Goal: Book appointment/travel/reservation

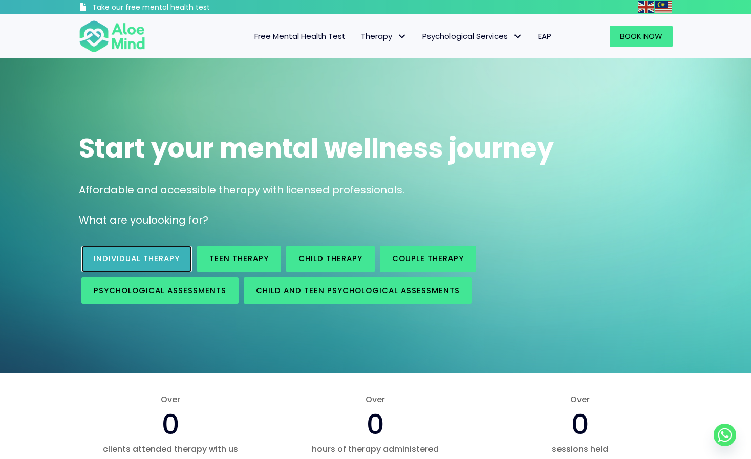
click at [151, 265] on link "Individual therapy" at bounding box center [136, 259] width 111 height 27
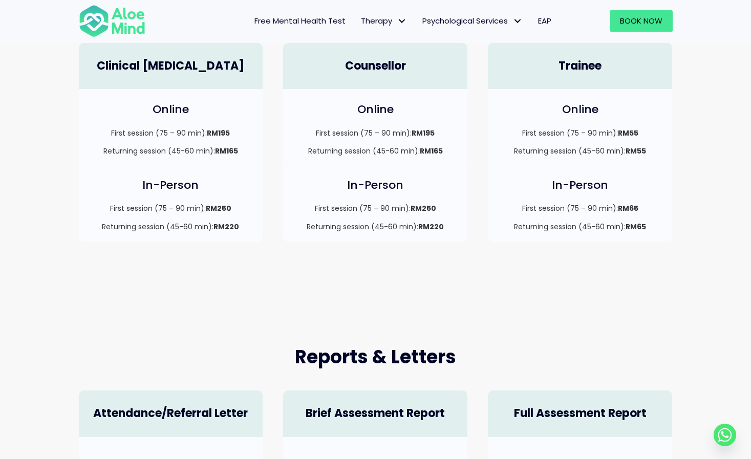
scroll to position [320, 0]
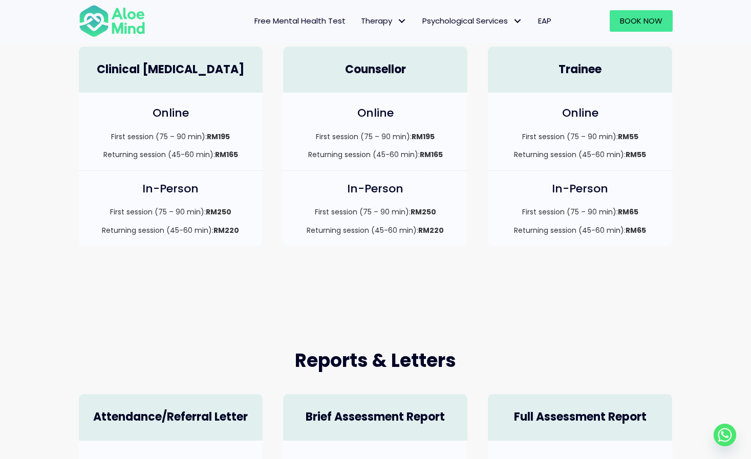
click at [162, 116] on h4 "Online" at bounding box center [171, 113] width 164 height 16
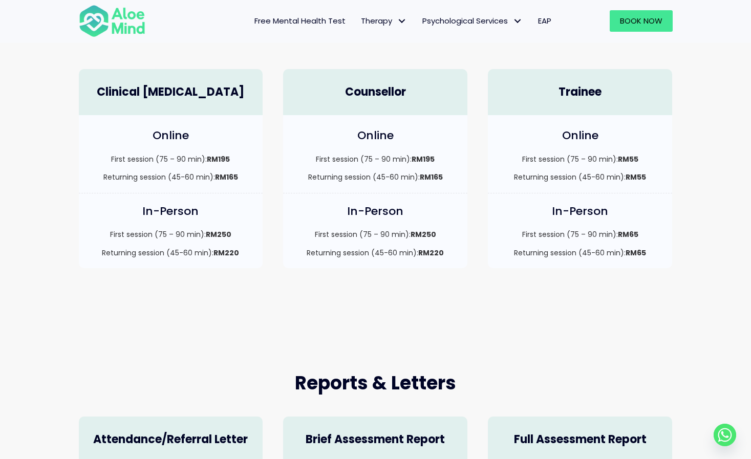
scroll to position [831, 0]
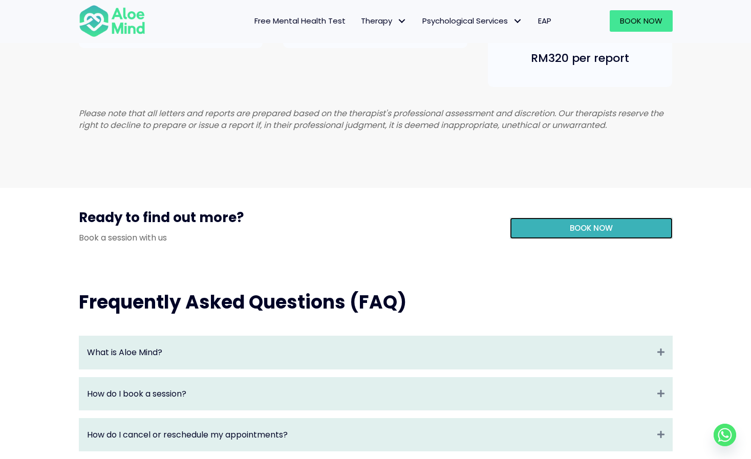
click at [584, 233] on span "Book Now" at bounding box center [590, 228] width 43 height 11
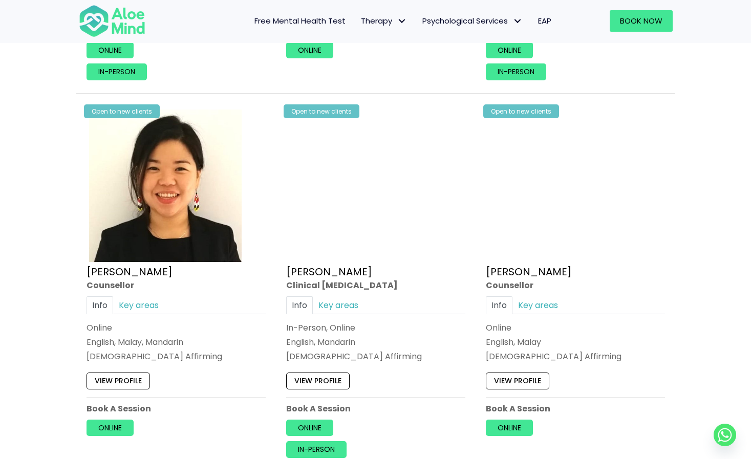
scroll to position [1616, 0]
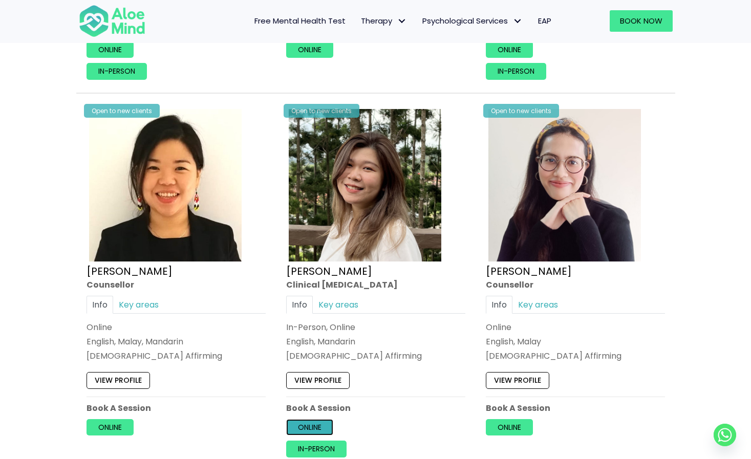
click at [309, 431] on link "Online" at bounding box center [309, 426] width 47 height 16
